Goal: Find specific page/section: Find specific page/section

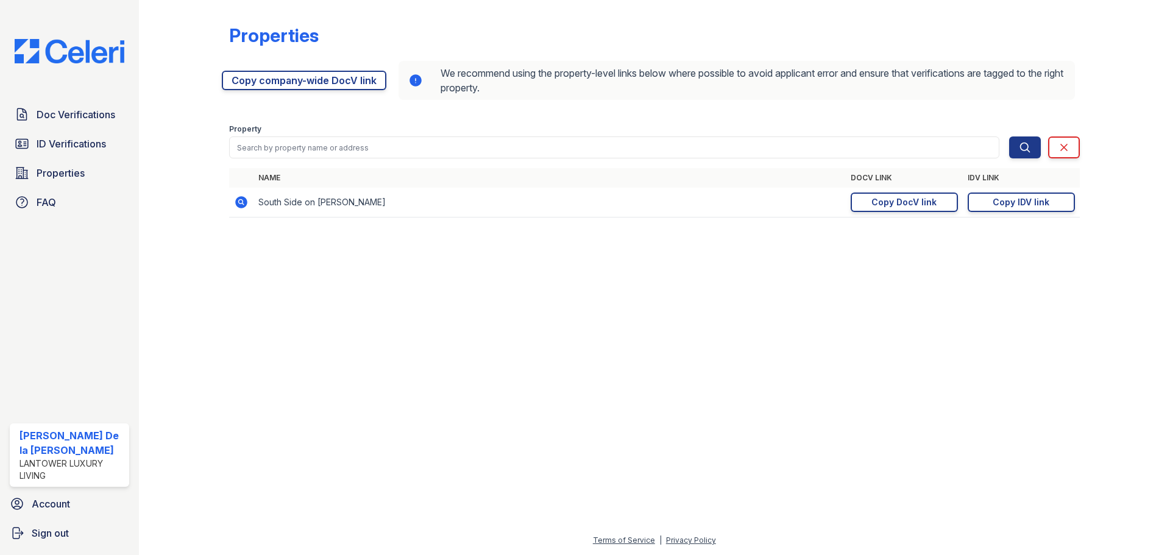
click at [49, 52] on img at bounding box center [69, 51] width 129 height 24
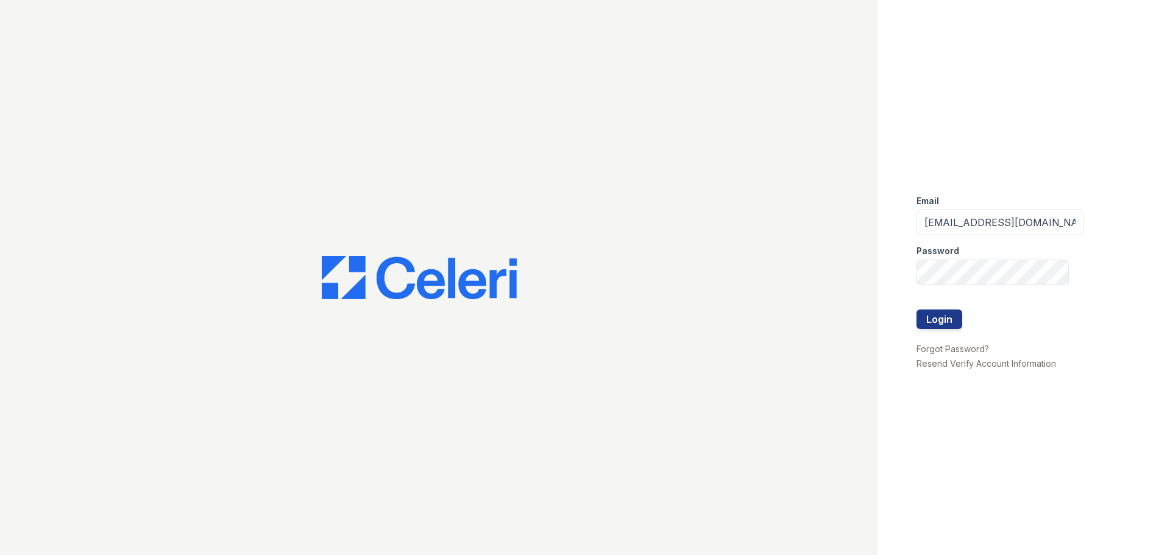
click at [942, 321] on button "Login" at bounding box center [940, 320] width 46 height 20
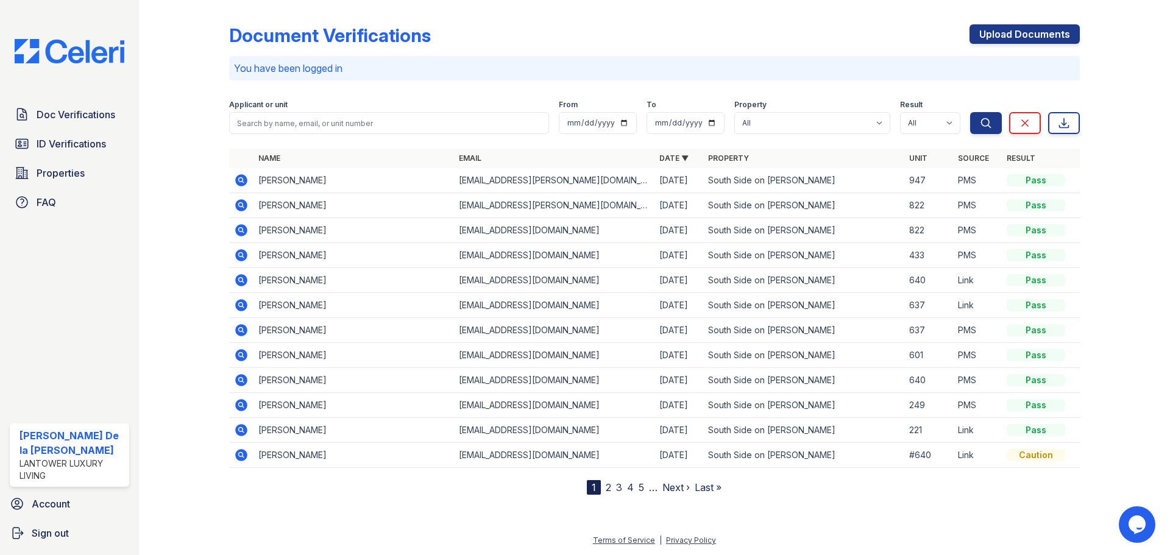
click at [74, 148] on span "ID Verifications" at bounding box center [71, 144] width 69 height 15
